Goal: Register for event/course

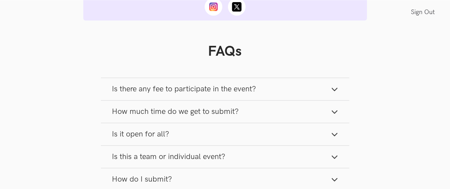
scroll to position [894, 0]
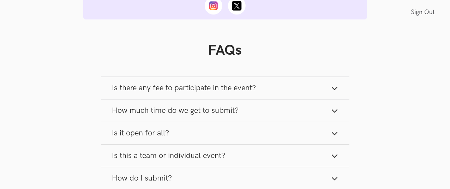
click at [220, 96] on button "Is there any fee to participate in the event?" at bounding box center [225, 88] width 248 height 22
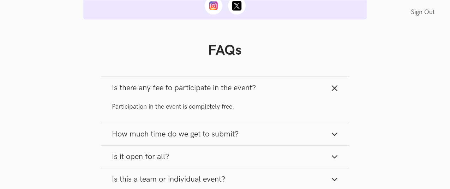
click at [220, 96] on button "Is there any fee to participate in the event?" at bounding box center [225, 88] width 248 height 22
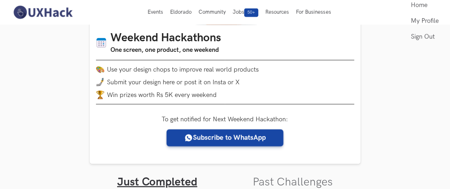
scroll to position [0, 0]
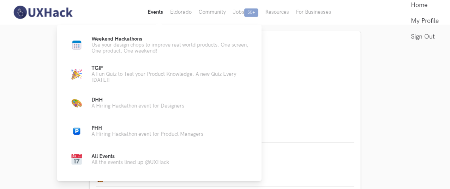
click at [157, 10] on button "Events Live" at bounding box center [155, 12] width 23 height 25
click at [95, 103] on span "DHH Live" at bounding box center [96, 100] width 11 height 6
click at [104, 159] on span "All Events" at bounding box center [102, 156] width 23 height 6
